Goal: Information Seeking & Learning: Find specific fact

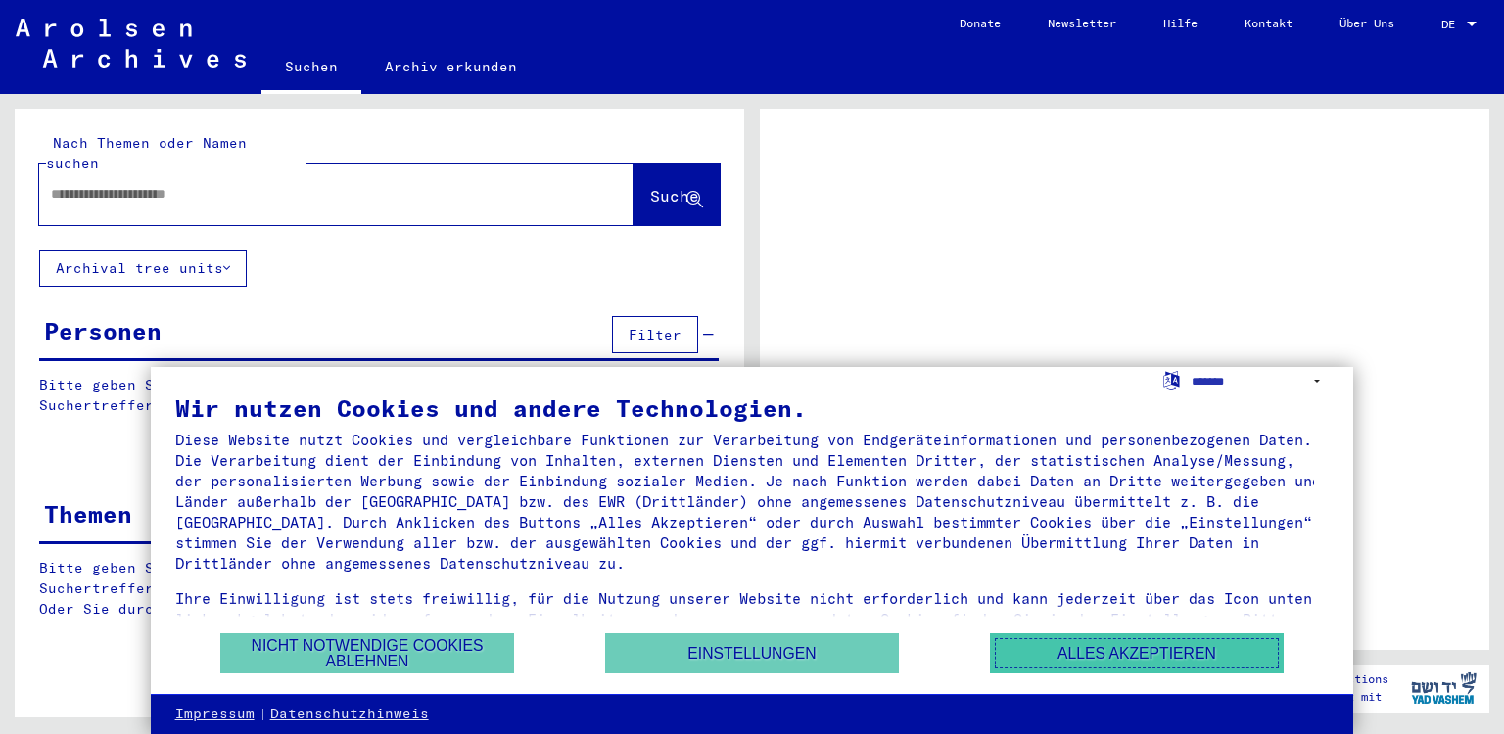
click at [1077, 668] on button "Alles akzeptieren" at bounding box center [1137, 653] width 294 height 40
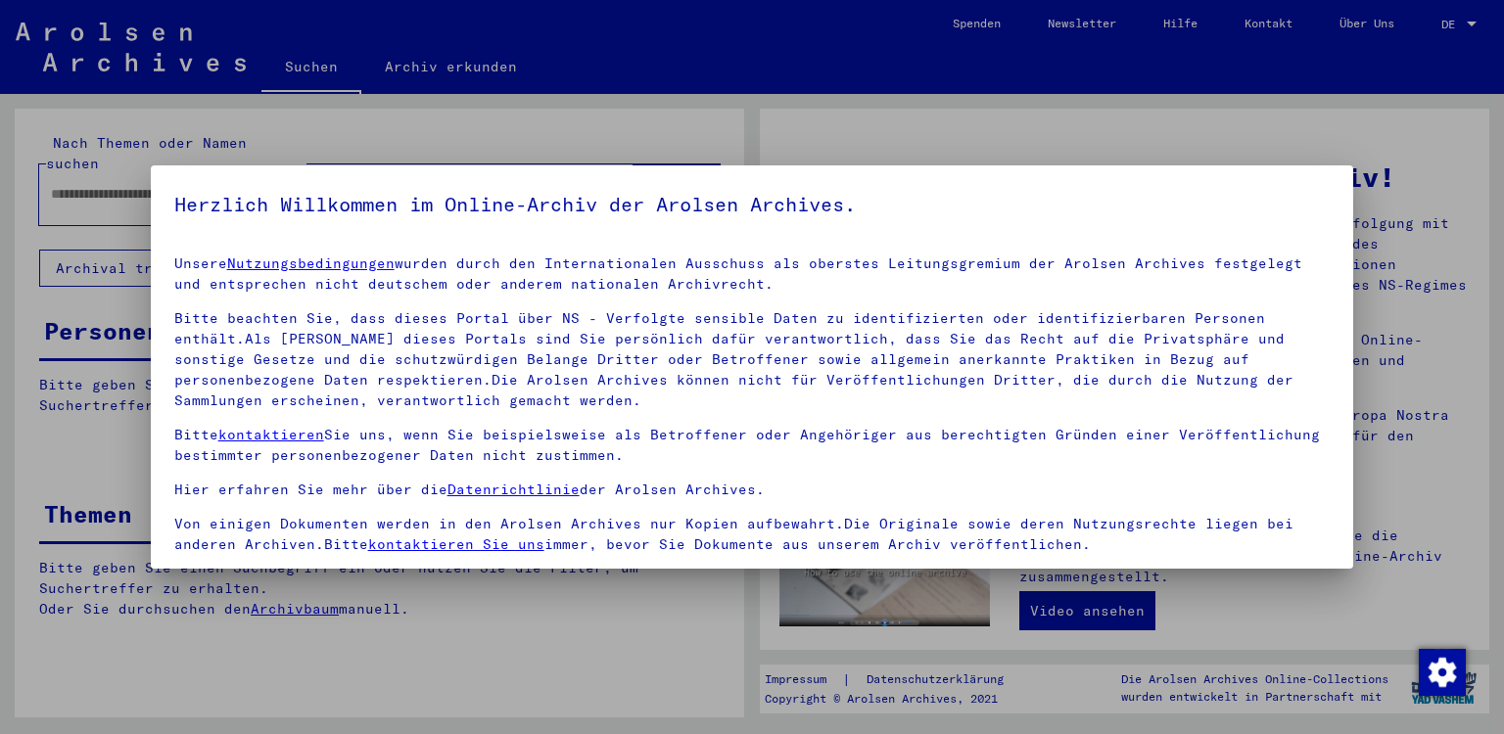
click at [1272, 135] on div at bounding box center [752, 367] width 1504 height 734
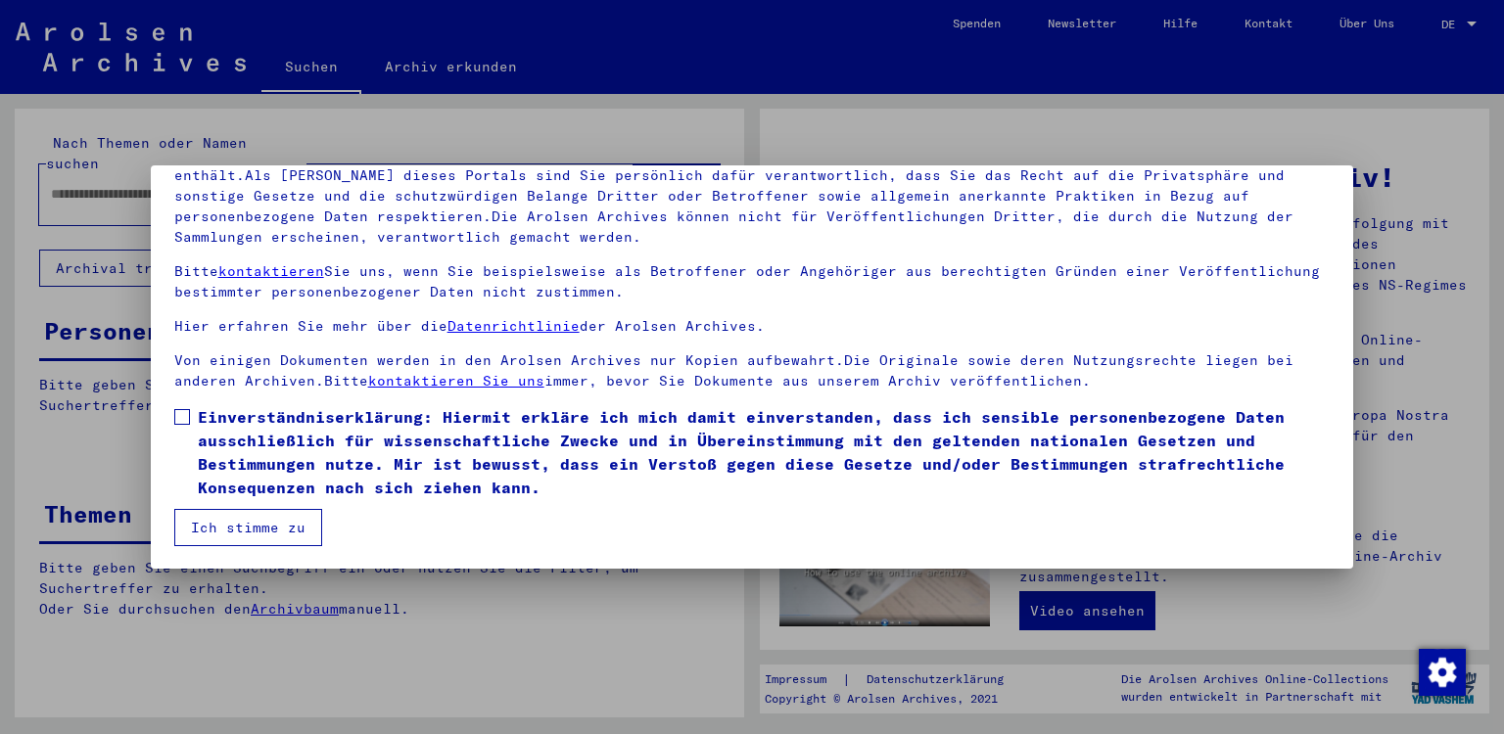
click at [182, 416] on span at bounding box center [182, 417] width 16 height 16
click at [228, 533] on button "Ich stimme zu" at bounding box center [248, 527] width 148 height 37
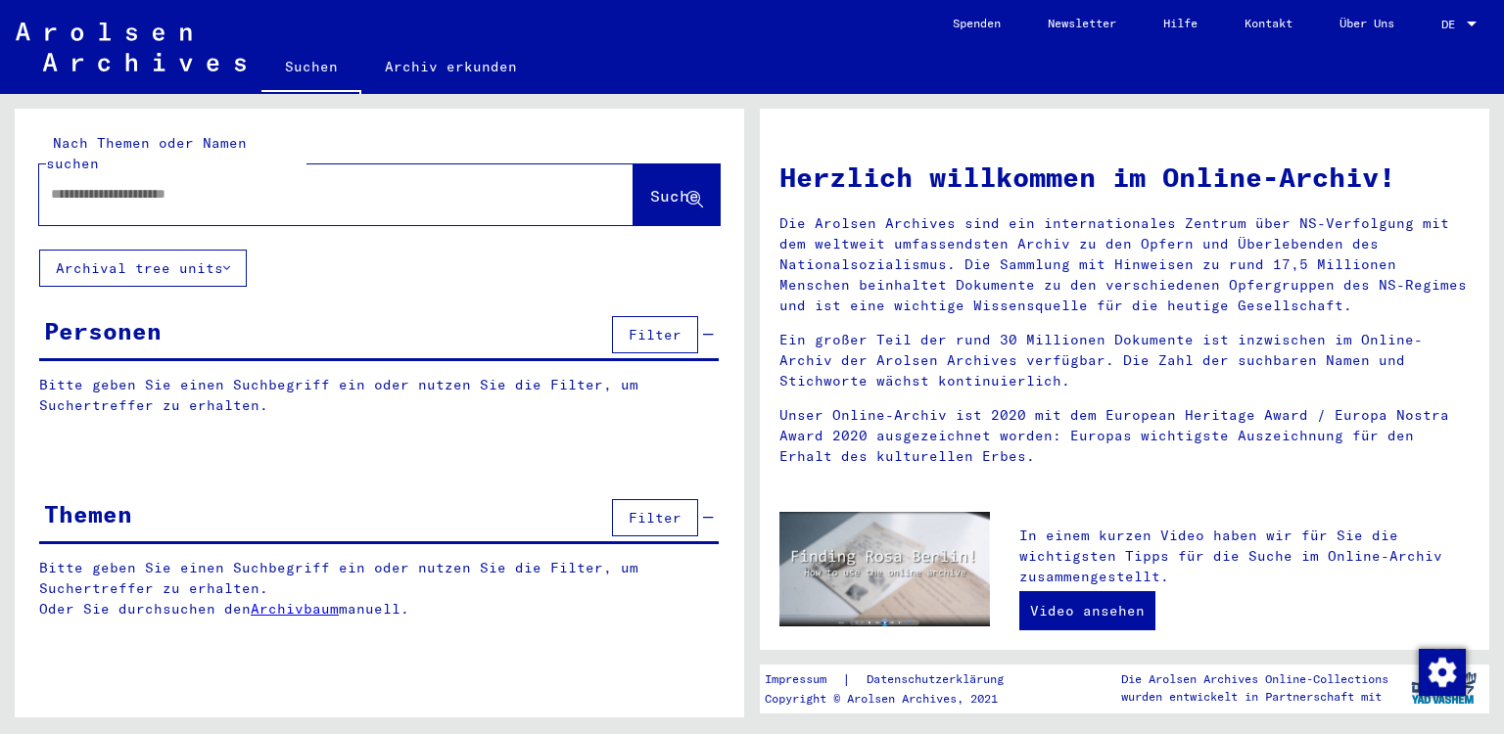
click at [666, 326] on span "Filter" at bounding box center [654, 335] width 53 height 18
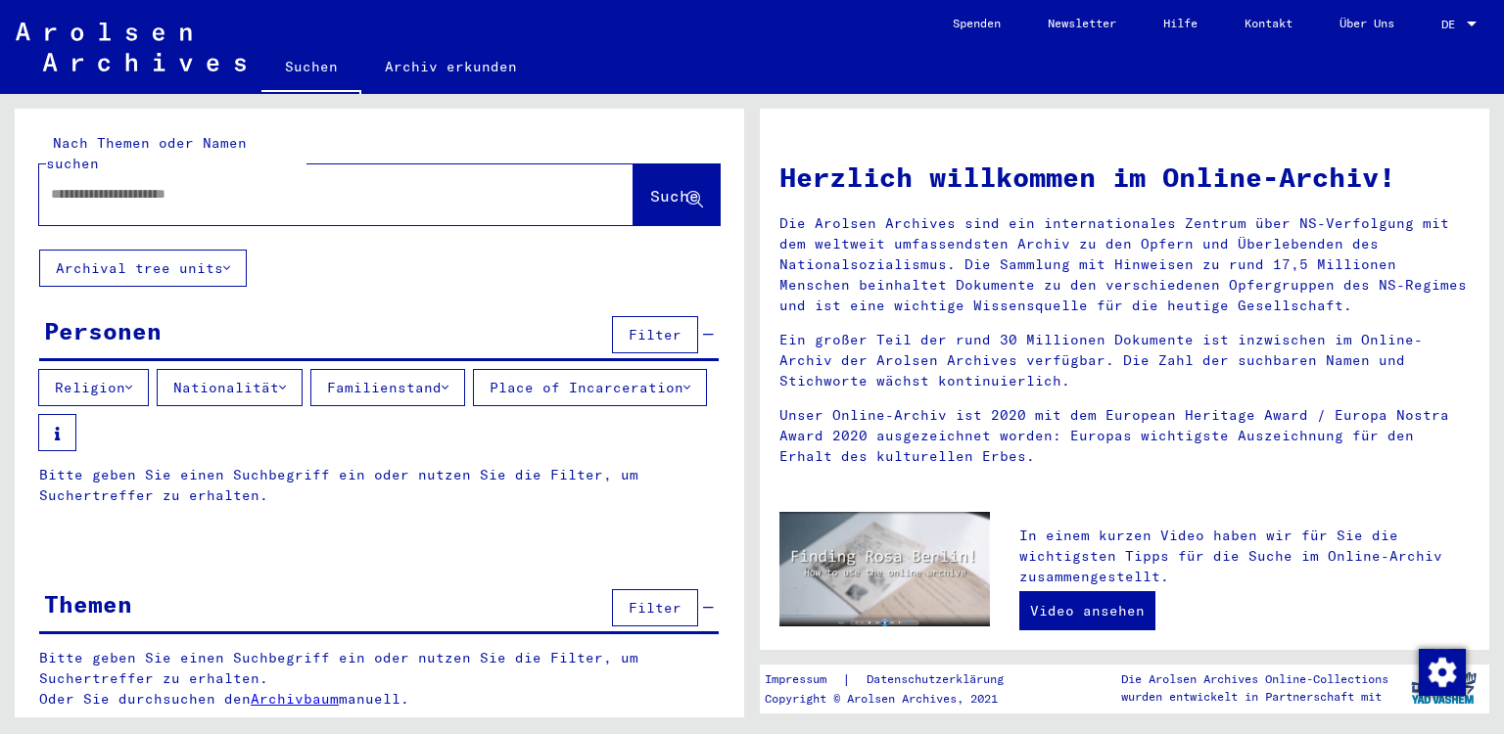
click at [296, 369] on button "Nationalität" at bounding box center [230, 387] width 146 height 37
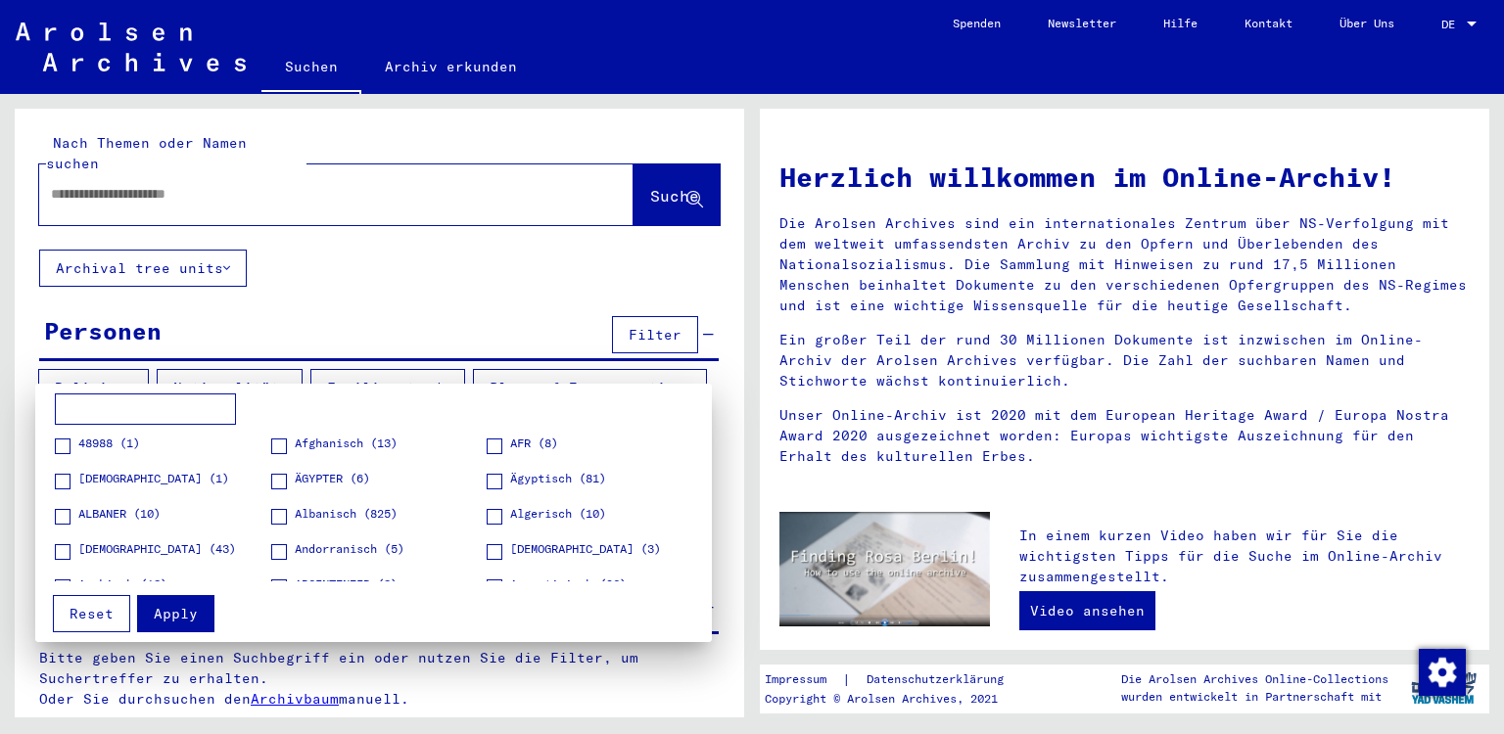
click at [212, 408] on input at bounding box center [145, 409] width 181 height 31
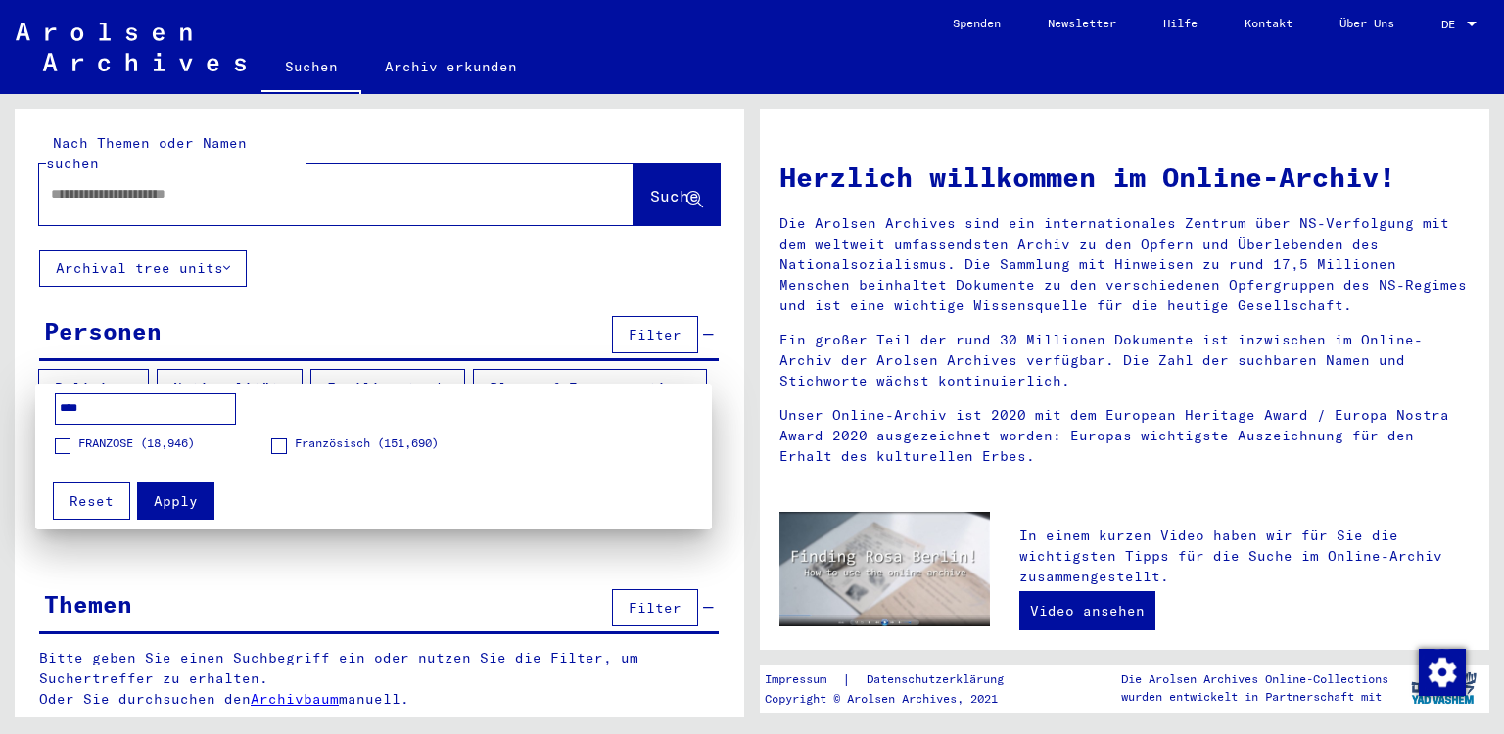
type input "****"
click at [66, 443] on span at bounding box center [63, 447] width 16 height 16
click at [191, 511] on button "Apply" at bounding box center [175, 501] width 77 height 37
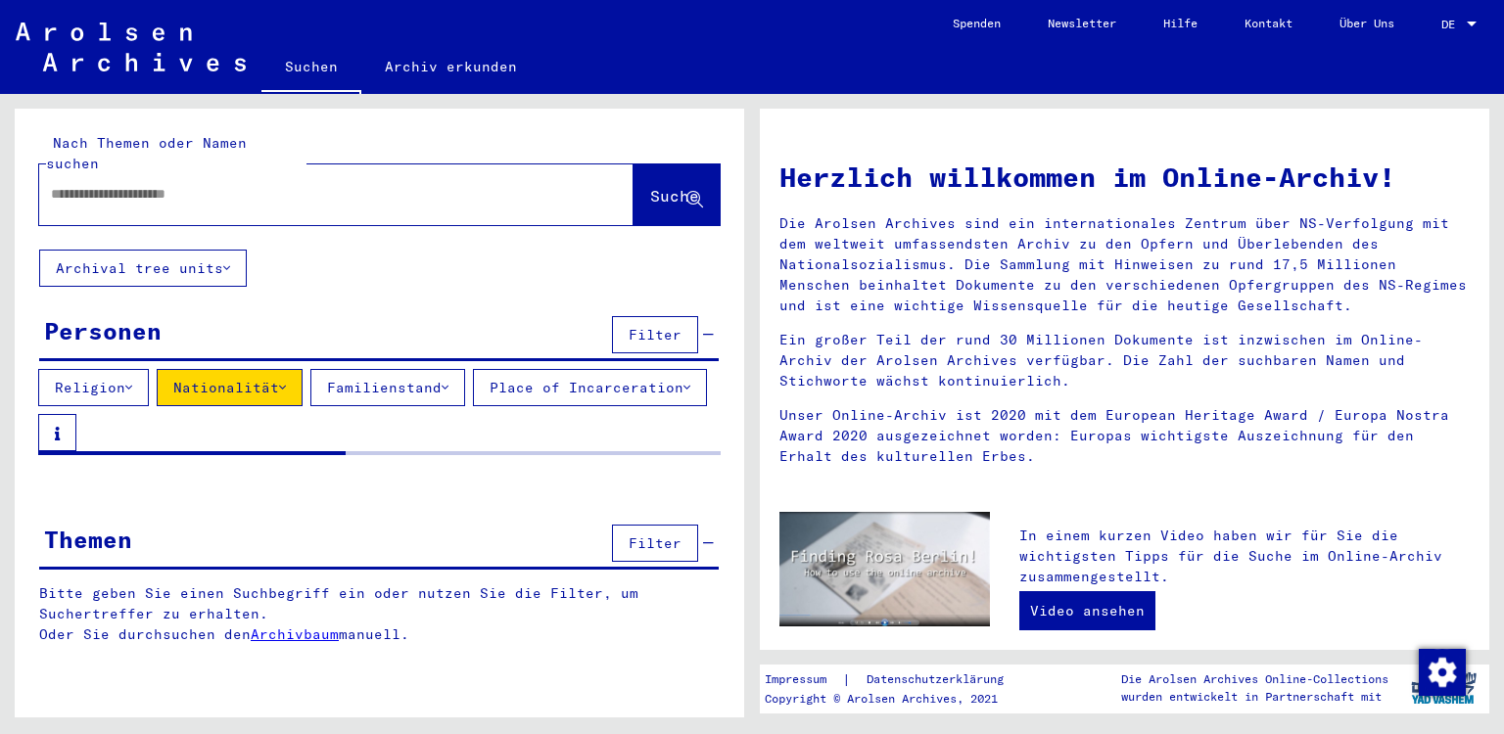
click at [286, 369] on button "Nationalität" at bounding box center [230, 387] width 146 height 37
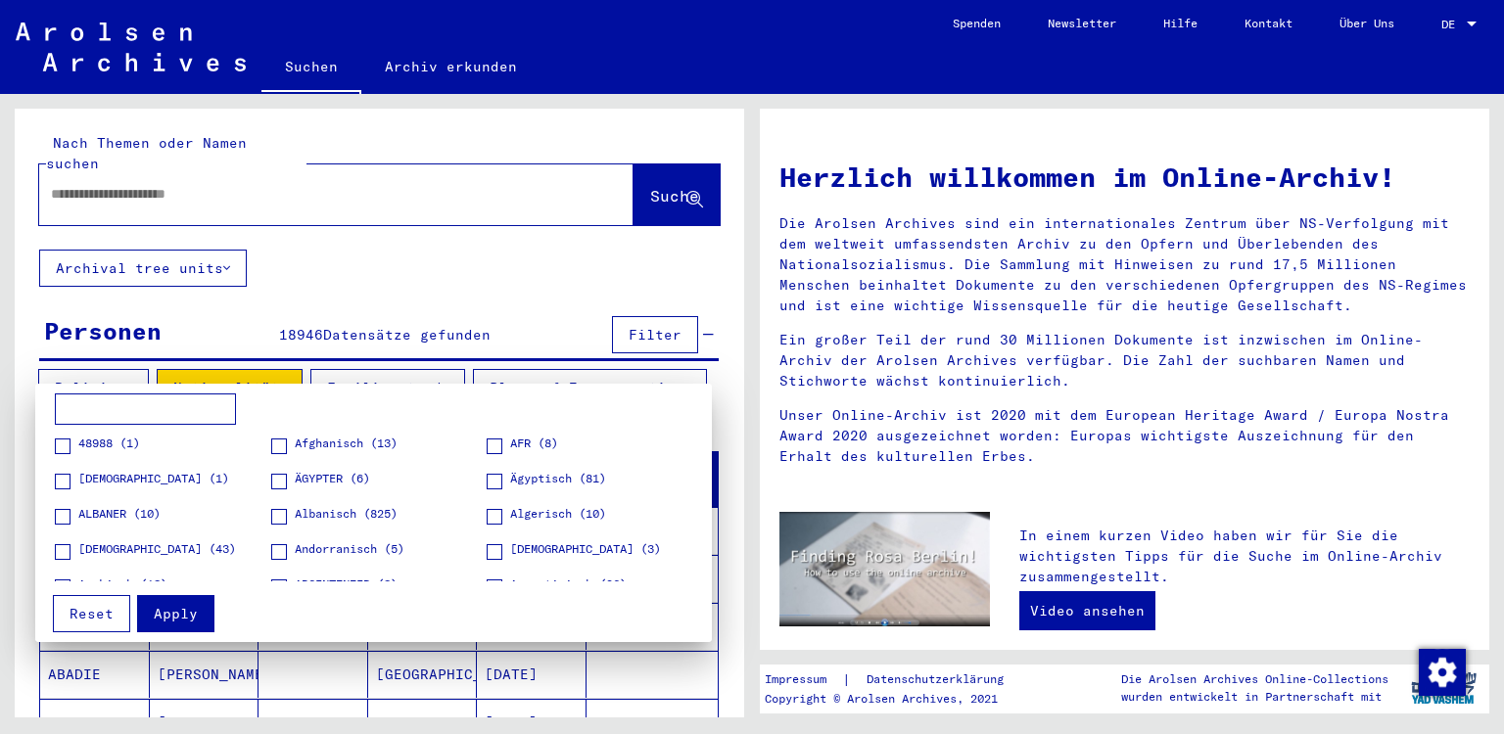
click at [169, 411] on input at bounding box center [145, 409] width 181 height 31
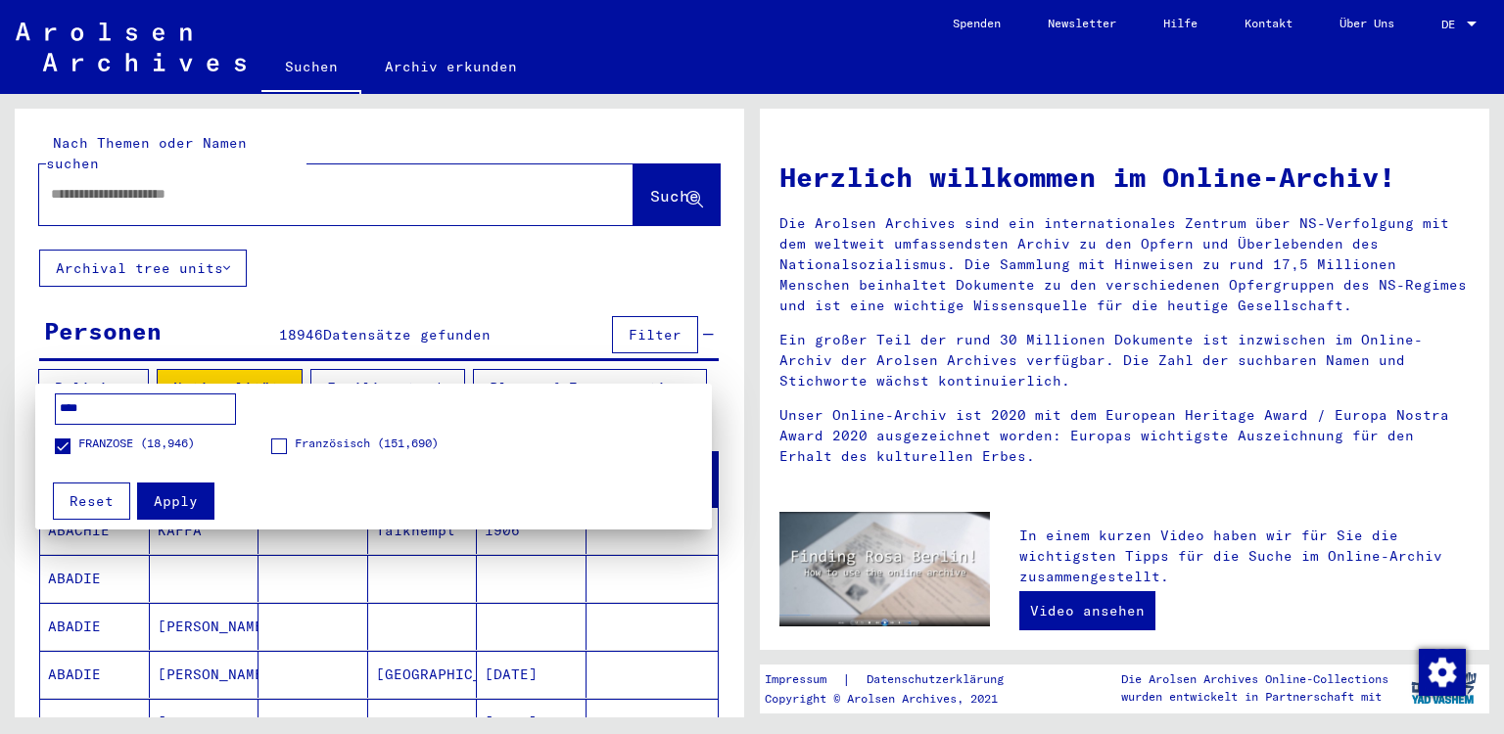
type input "****"
click at [284, 445] on span at bounding box center [279, 447] width 16 height 16
click at [197, 497] on button "Apply" at bounding box center [175, 501] width 77 height 37
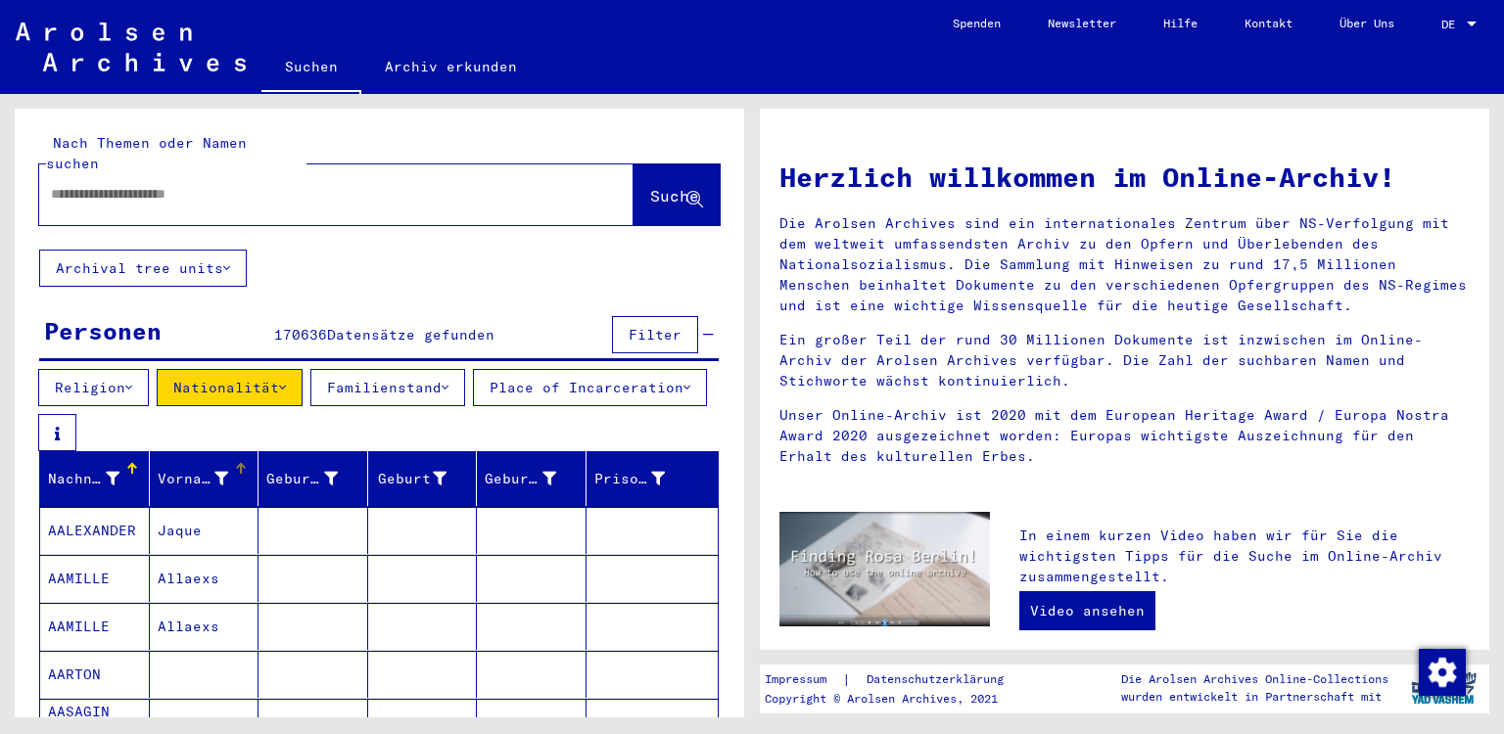
click at [214, 472] on icon at bounding box center [221, 479] width 14 height 14
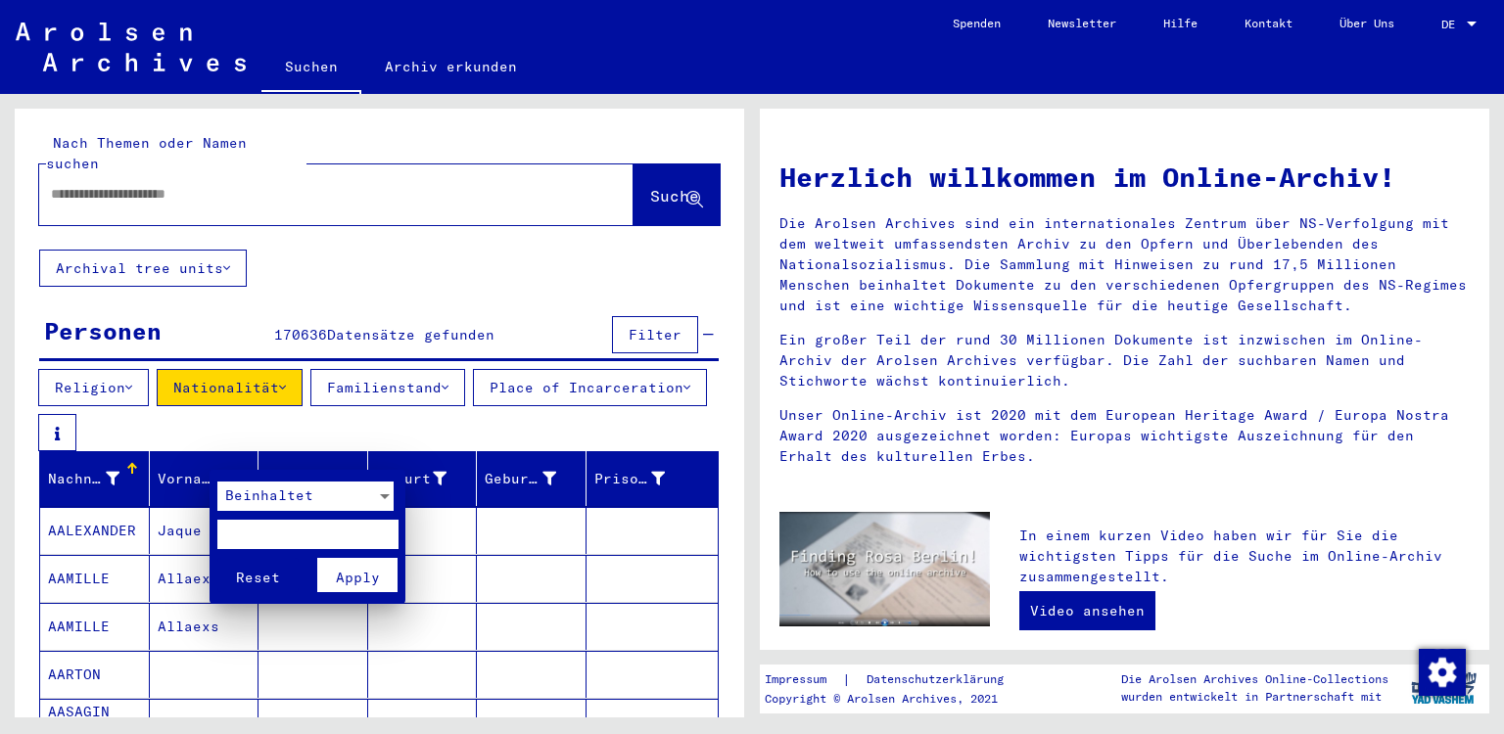
click at [230, 529] on input "text" at bounding box center [307, 534] width 181 height 29
type input "*******"
click at [352, 582] on span "Apply" at bounding box center [358, 578] width 44 height 18
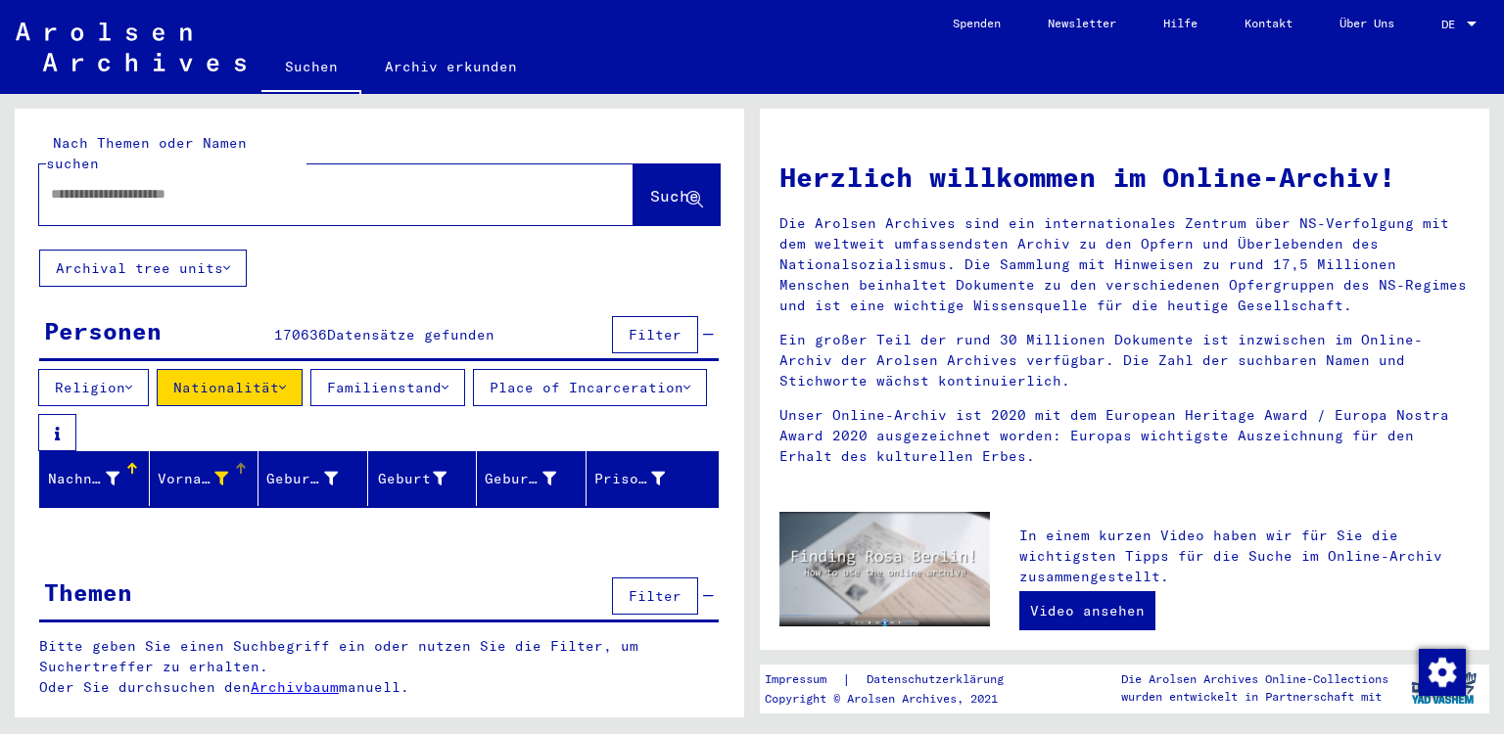
click at [226, 472] on icon at bounding box center [221, 479] width 14 height 14
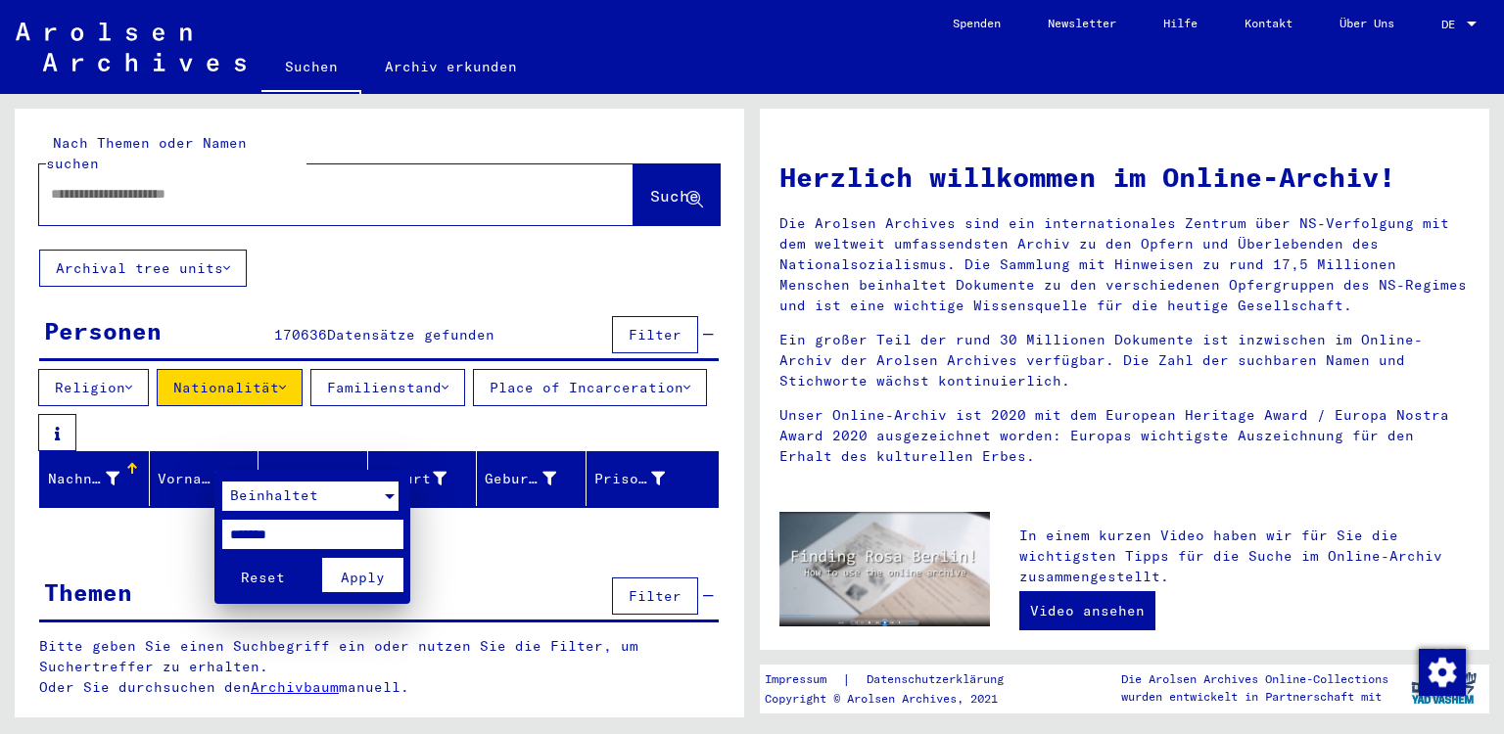
click at [376, 494] on div "Beinhaltet" at bounding box center [301, 496] width 159 height 29
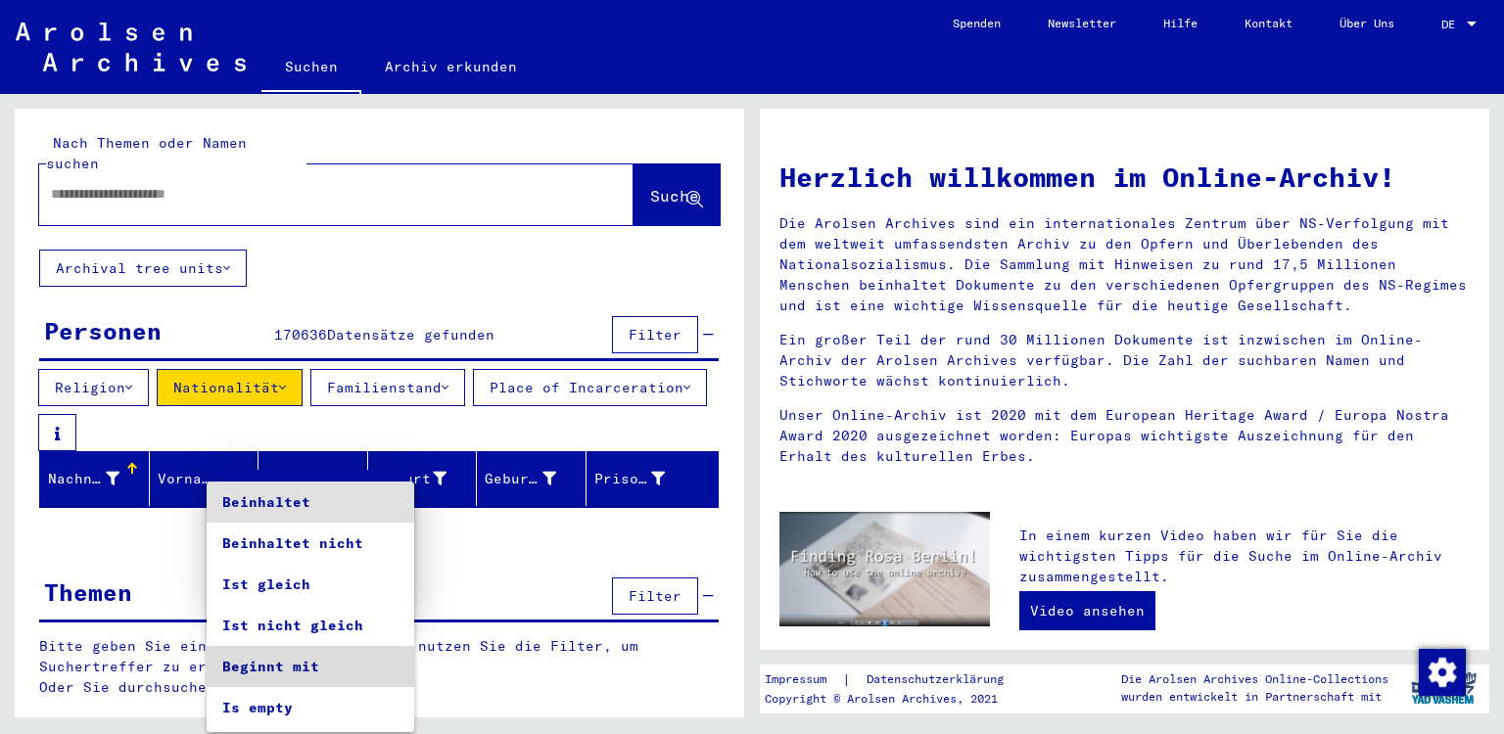
click at [315, 656] on span "Beginnt mit" at bounding box center [310, 666] width 176 height 41
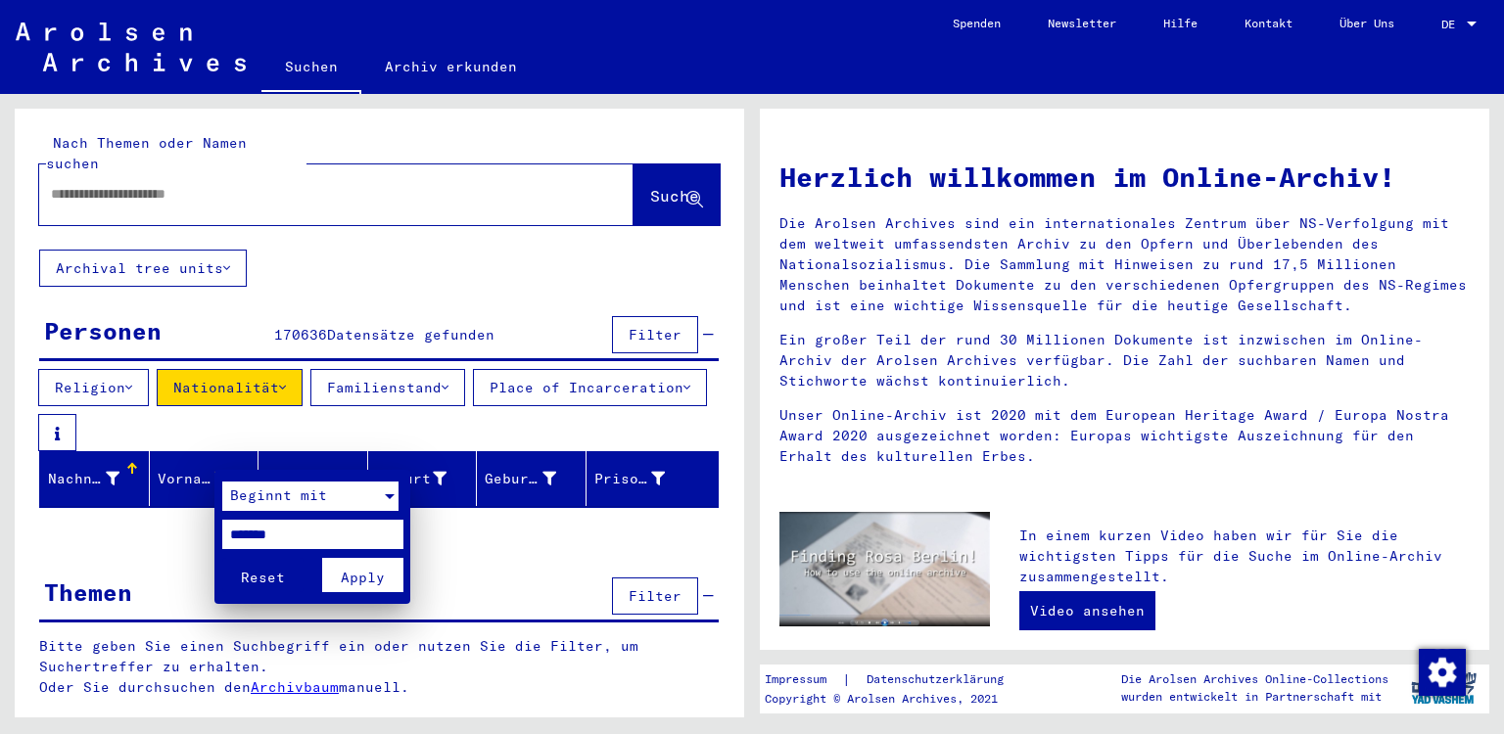
click at [340, 580] on button "Apply" at bounding box center [362, 575] width 81 height 34
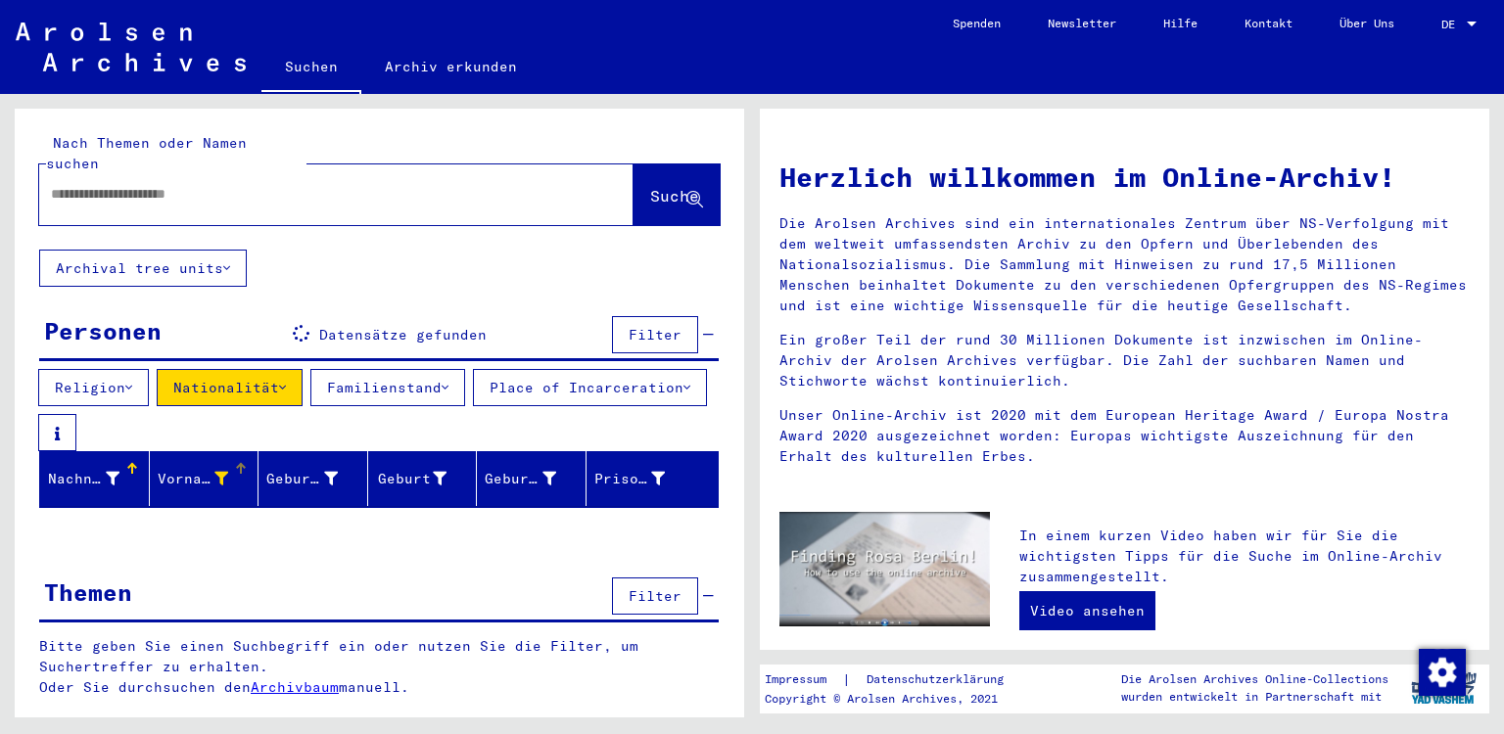
click at [207, 469] on div "Vorname" at bounding box center [193, 479] width 71 height 21
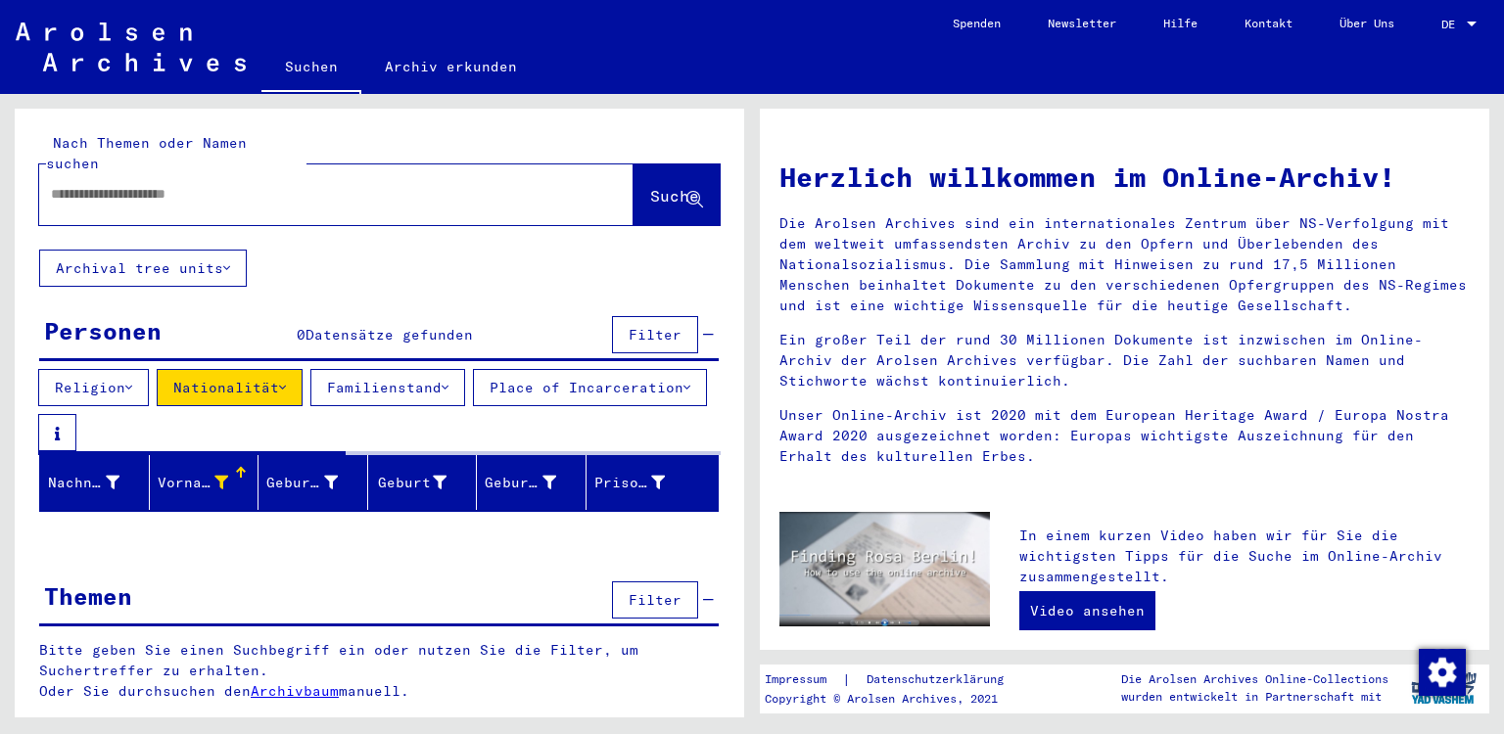
click at [446, 369] on button "Familienstand" at bounding box center [387, 387] width 155 height 37
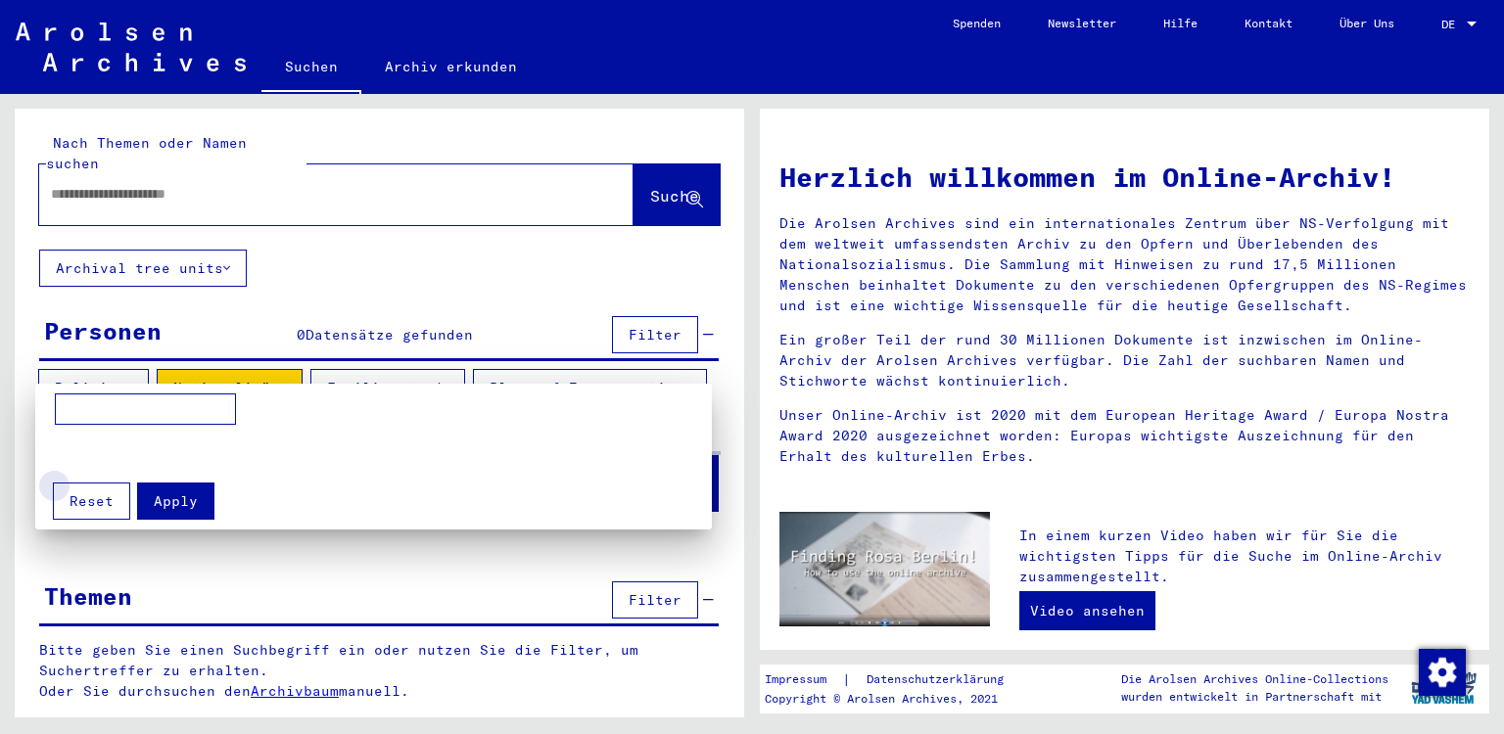
click at [113, 494] on button "Reset" at bounding box center [91, 501] width 77 height 37
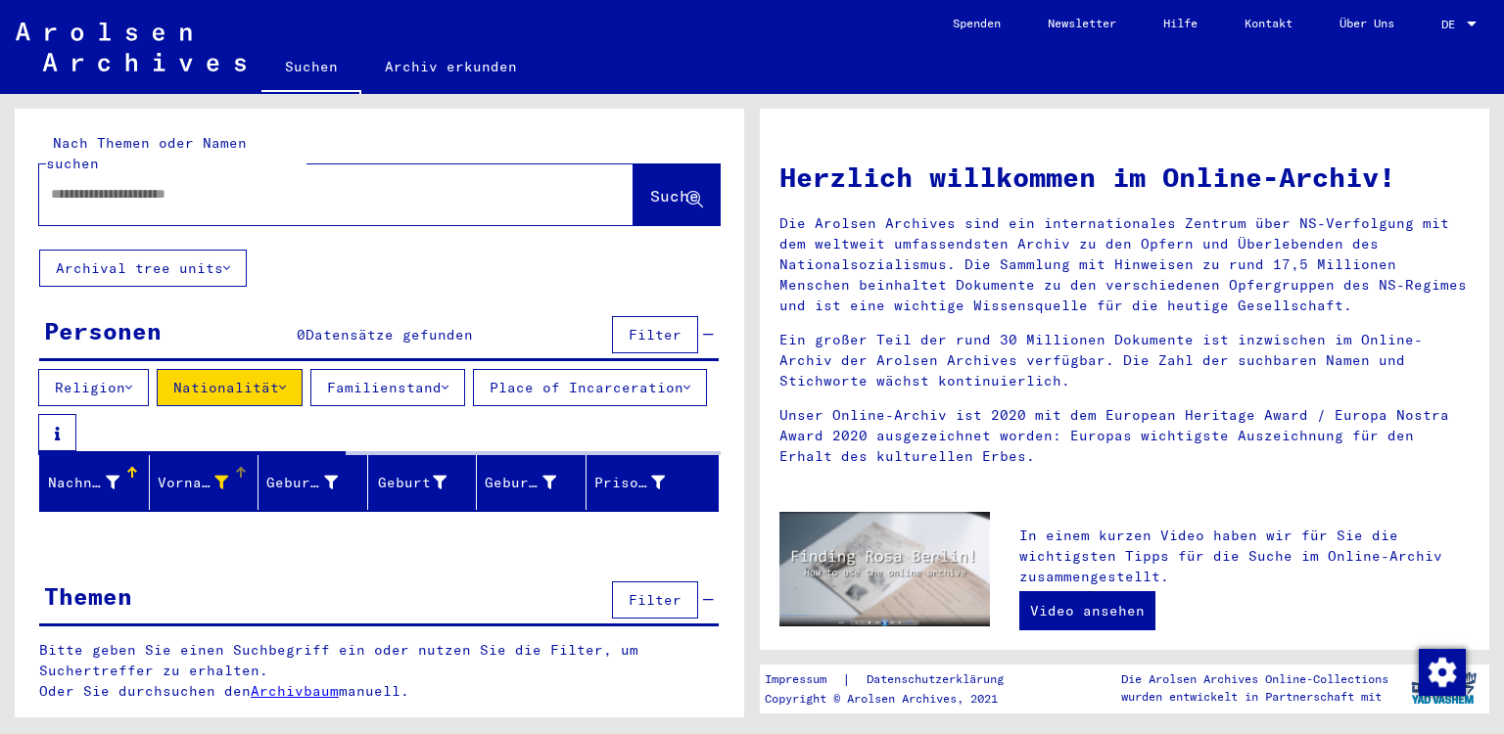
click at [243, 467] on div at bounding box center [241, 468] width 12 height 2
click at [184, 473] on div "Vorname" at bounding box center [193, 483] width 71 height 21
click at [218, 476] on icon at bounding box center [221, 483] width 14 height 14
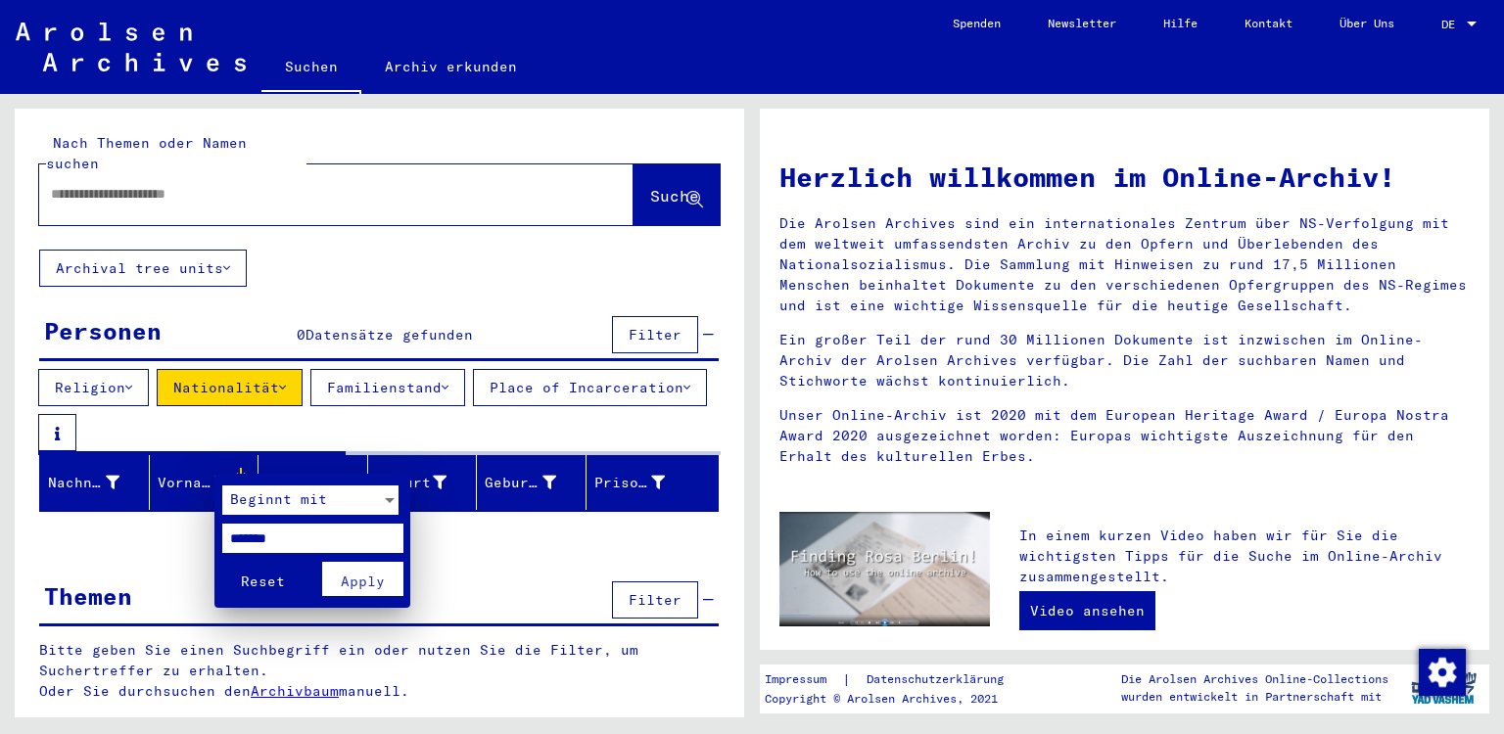
click at [274, 576] on span "Reset" at bounding box center [263, 582] width 44 height 18
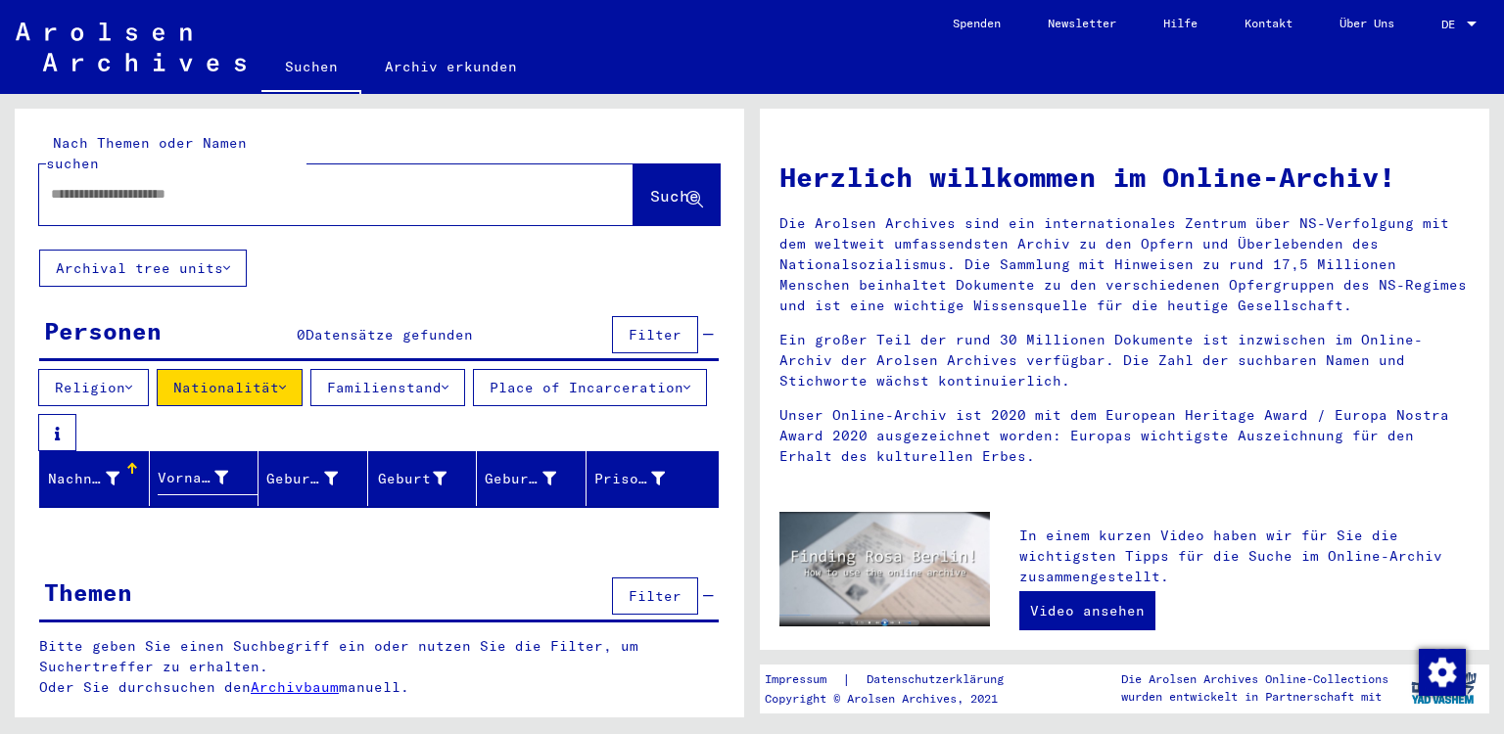
click at [112, 472] on icon at bounding box center [113, 479] width 14 height 14
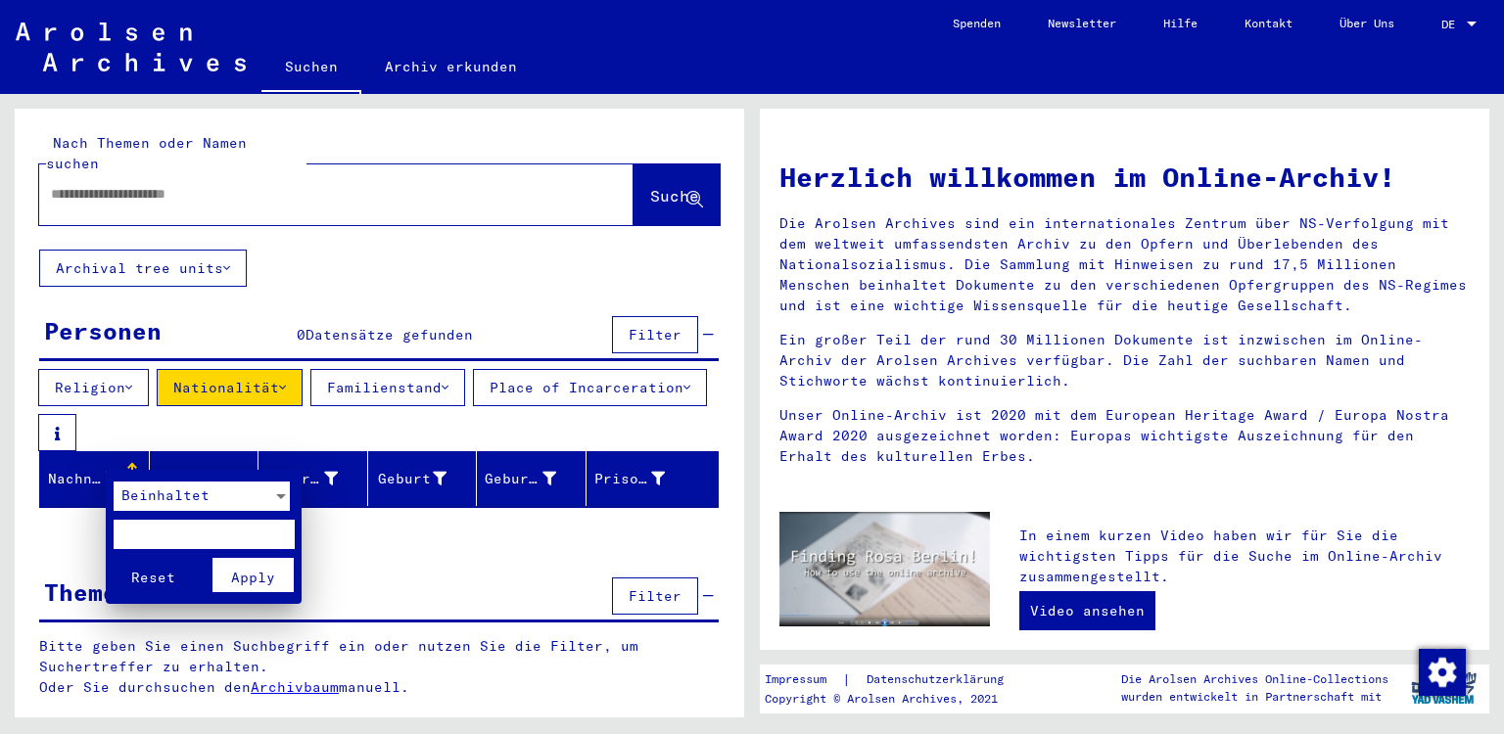
click at [153, 526] on input "text" at bounding box center [204, 534] width 181 height 29
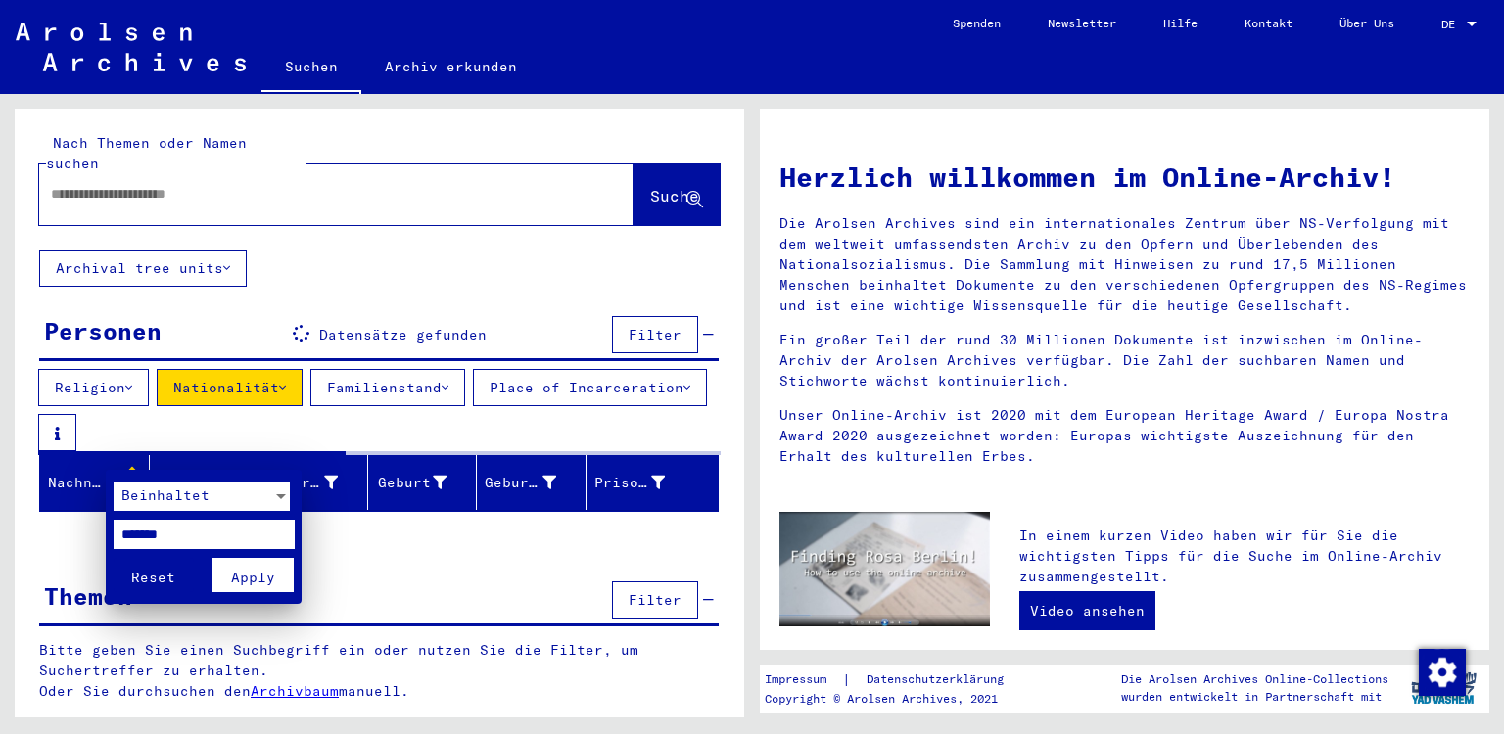
type input "*******"
click at [234, 578] on span "Apply" at bounding box center [253, 578] width 44 height 18
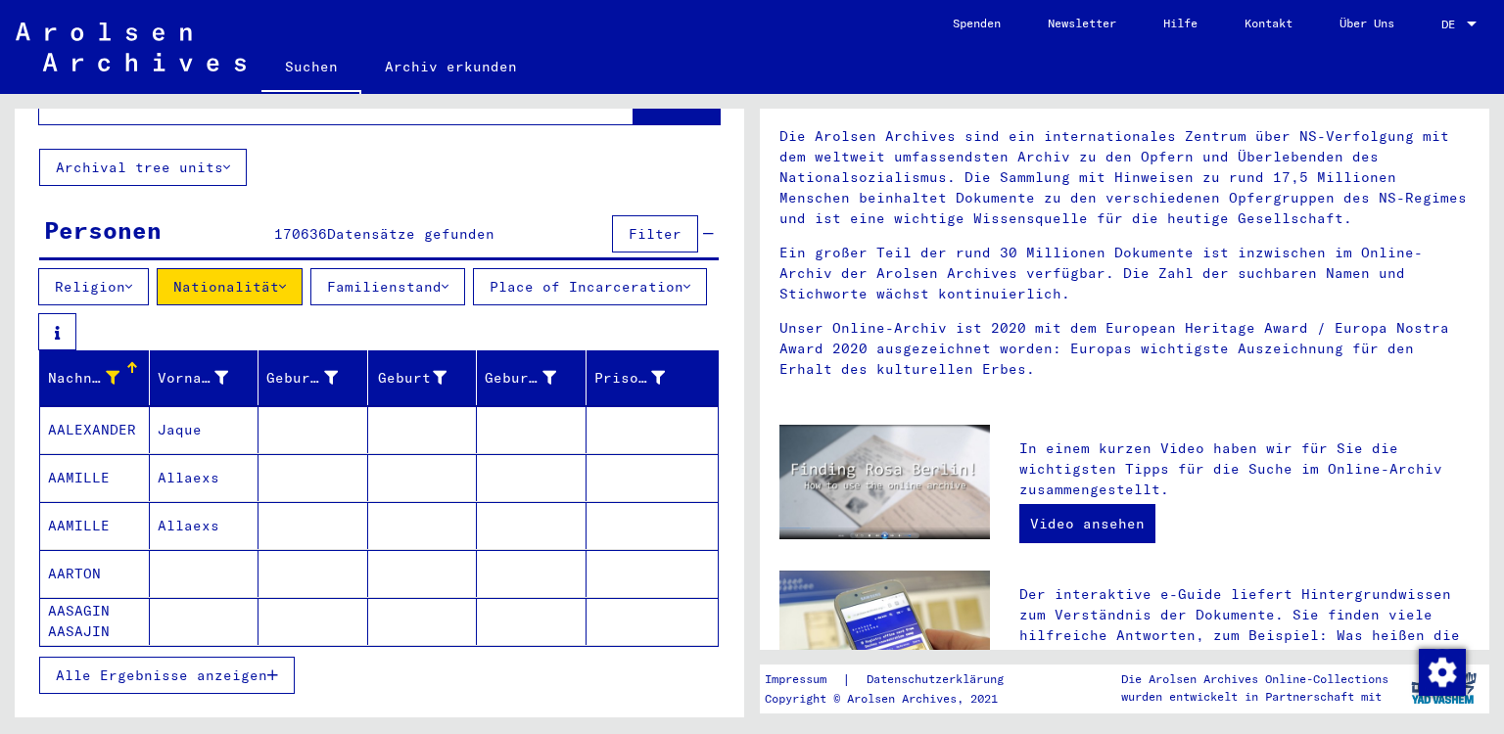
scroll to position [89, 0]
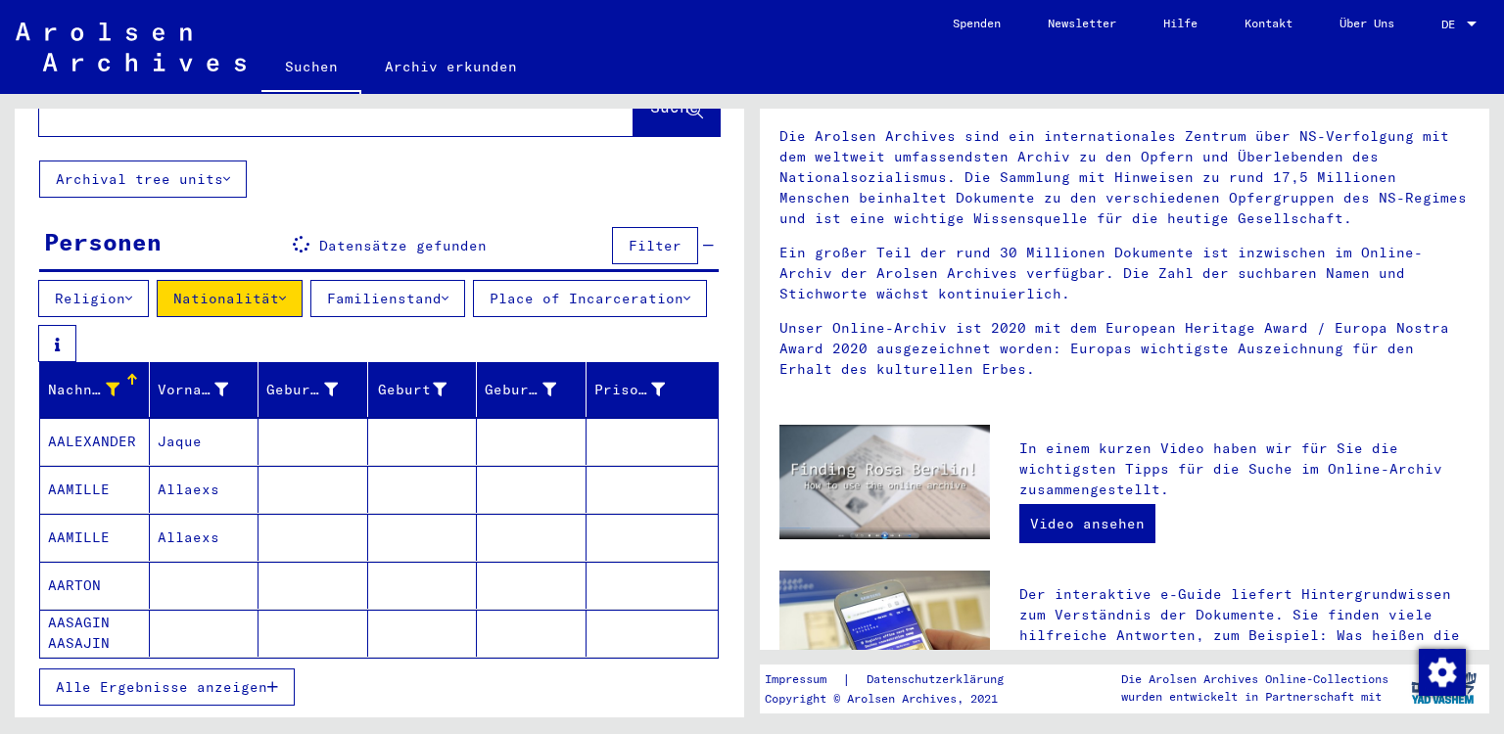
click at [109, 383] on icon at bounding box center [113, 390] width 14 height 14
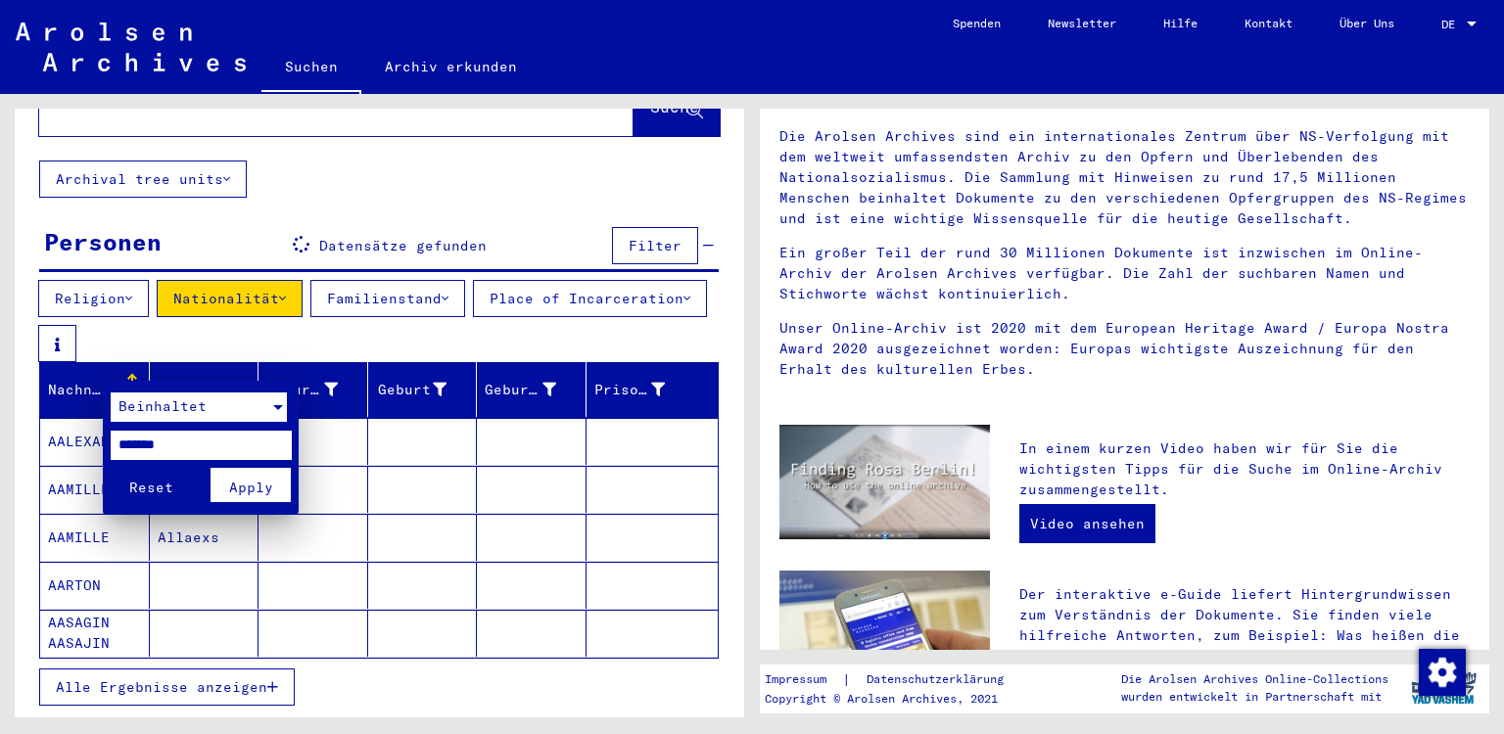
click at [280, 408] on div at bounding box center [278, 407] width 10 height 5
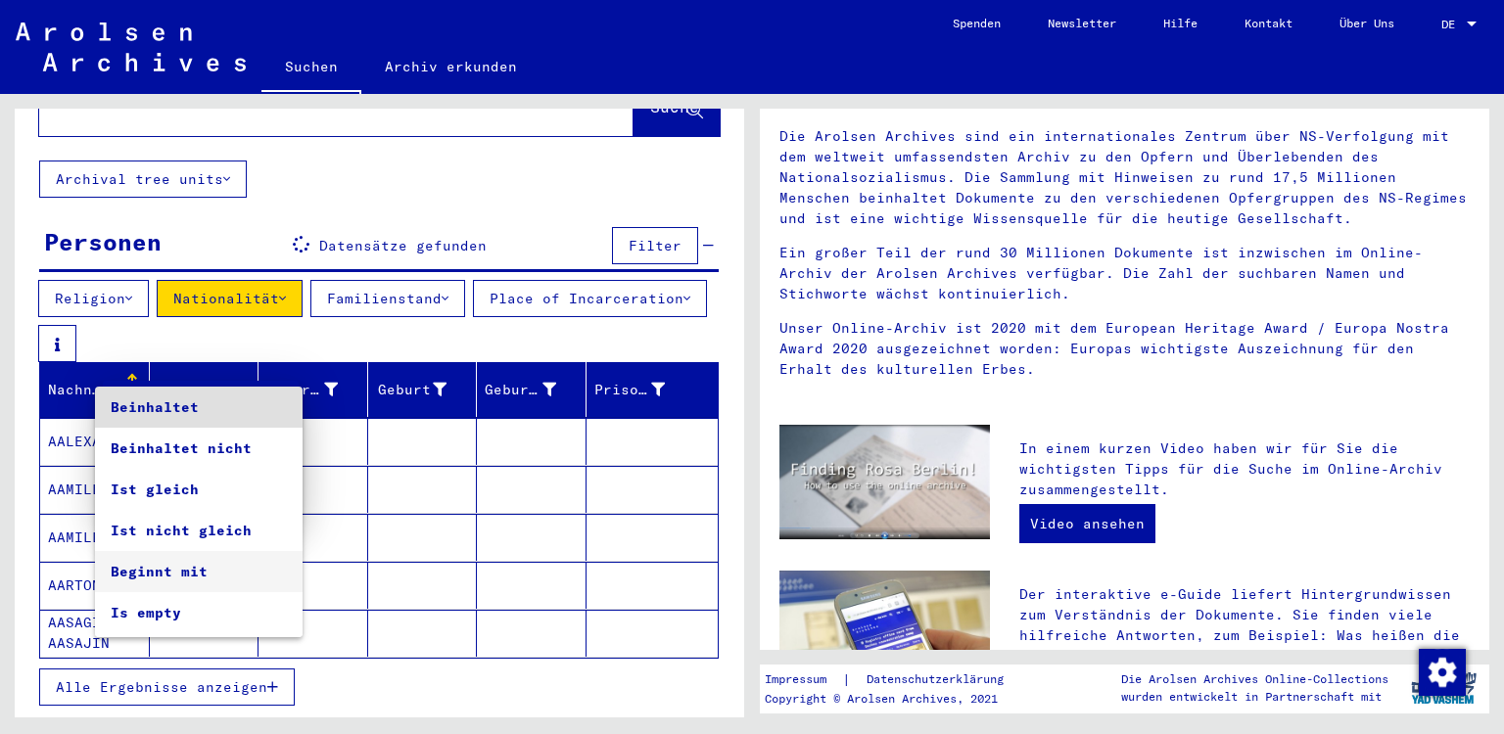
click at [176, 569] on span "Beginnt mit" at bounding box center [199, 571] width 176 height 41
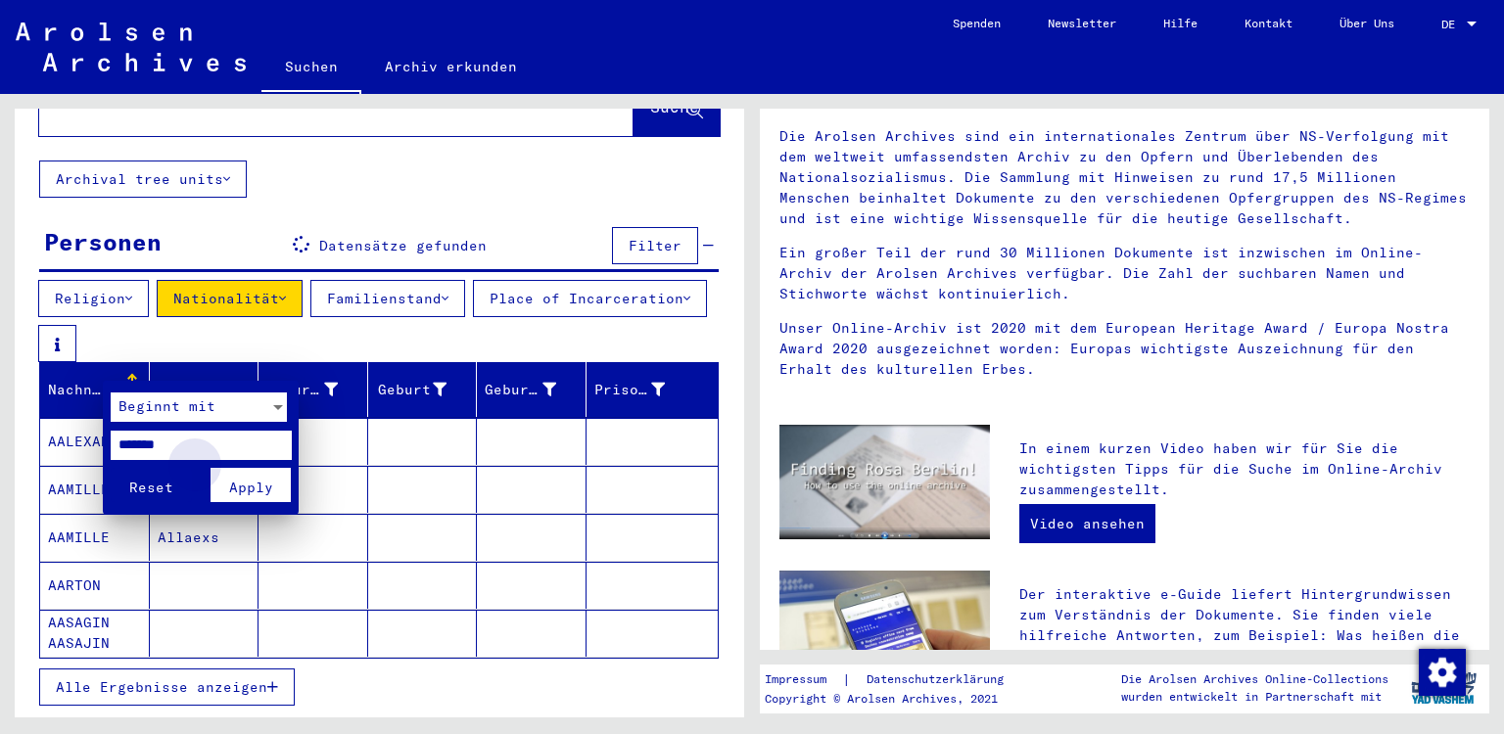
click at [256, 475] on button "Apply" at bounding box center [250, 485] width 81 height 34
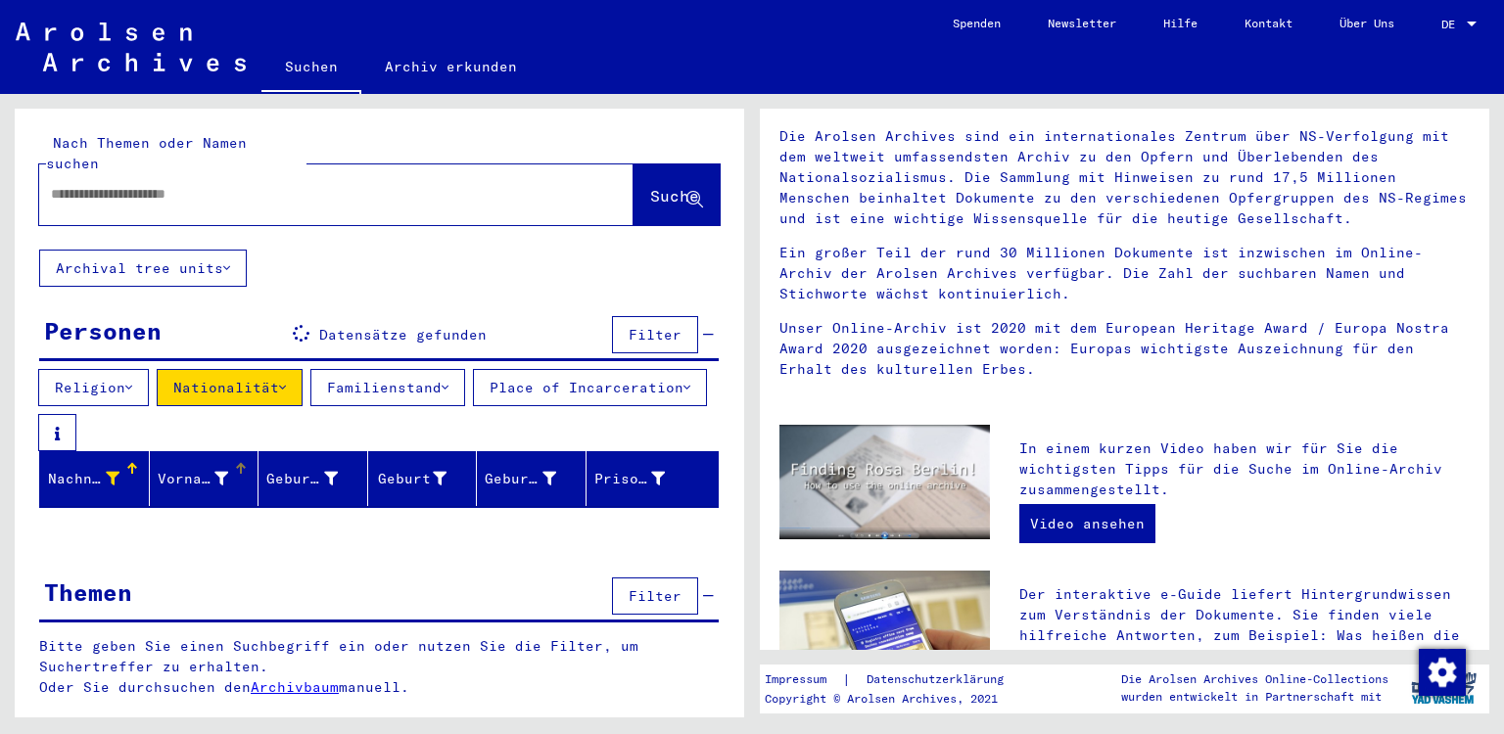
scroll to position [0, 0]
